Goal: Book appointment/travel/reservation

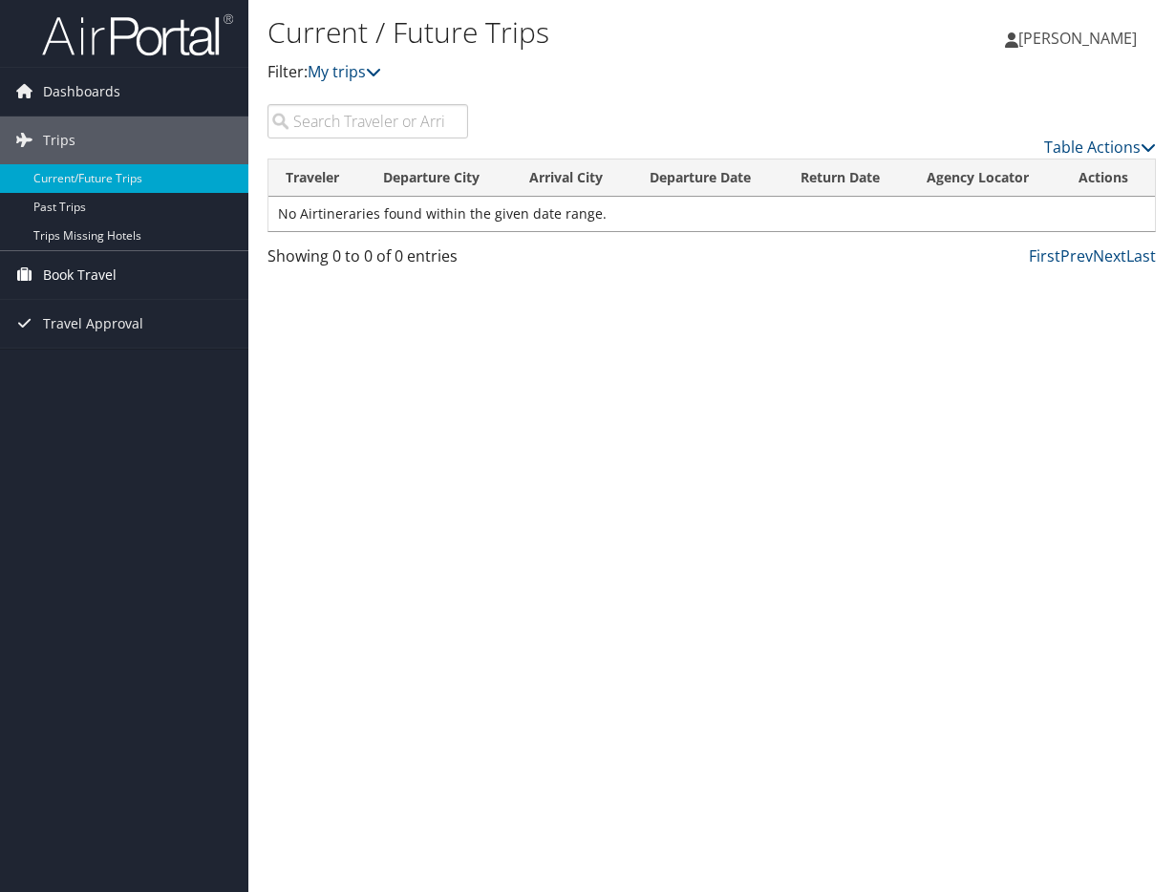
click at [61, 279] on span "Book Travel" at bounding box center [80, 275] width 74 height 48
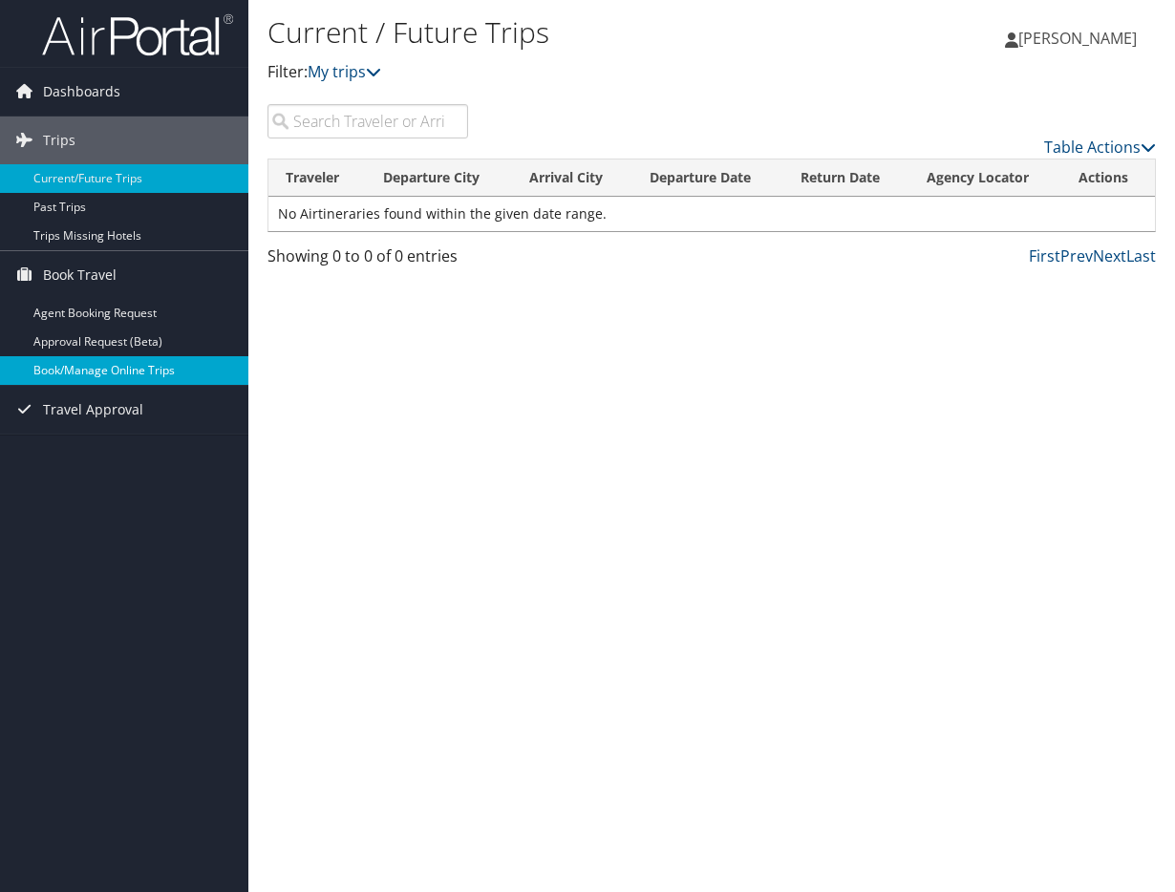
click at [115, 377] on link "Book/Manage Online Trips" at bounding box center [124, 370] width 248 height 29
